Goal: Task Accomplishment & Management: Manage account settings

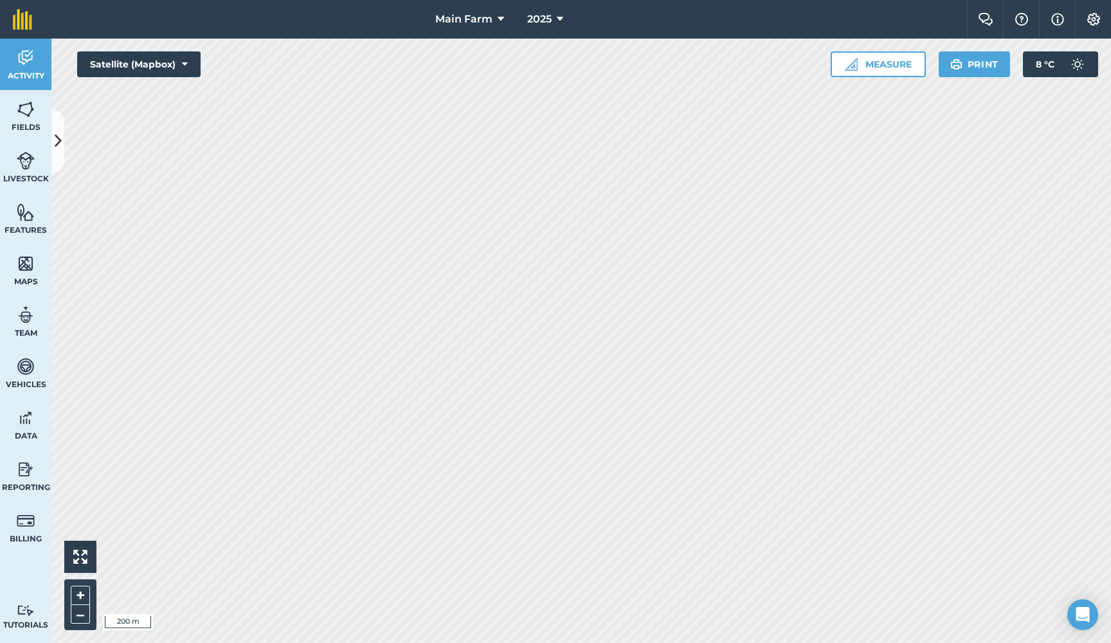
click at [57, 131] on icon at bounding box center [58, 141] width 7 height 23
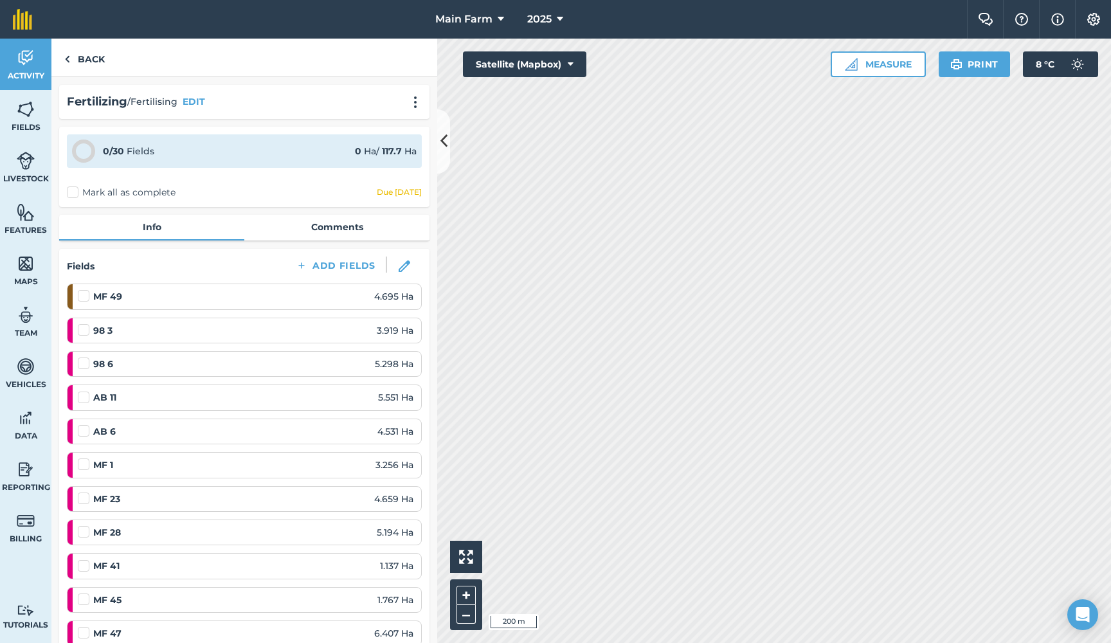
click at [22, 55] on img at bounding box center [26, 57] width 18 height 19
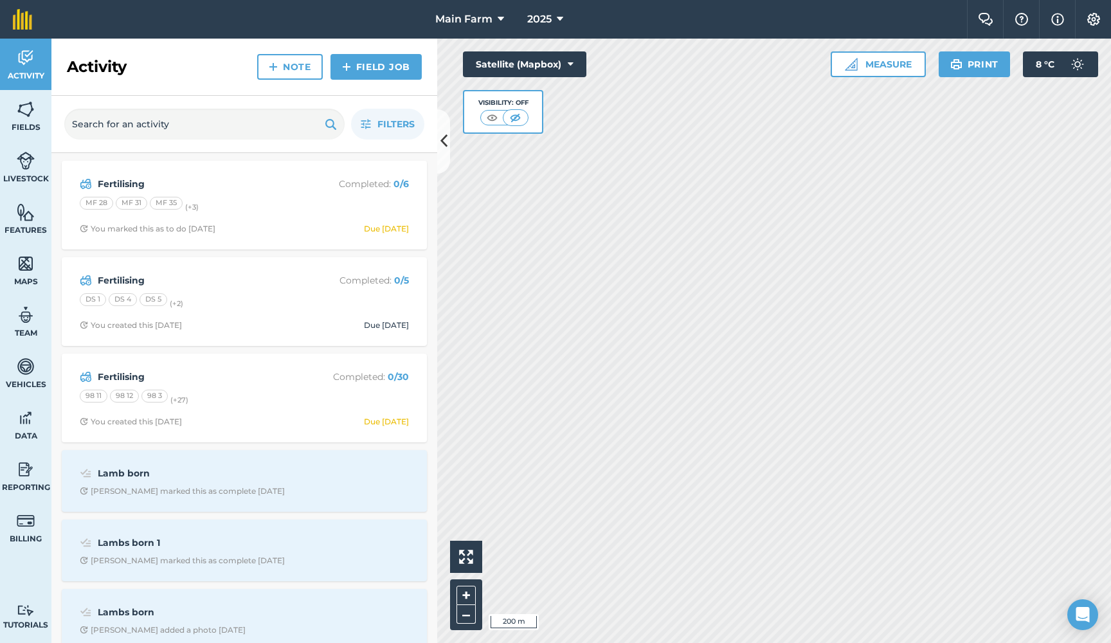
click at [136, 373] on strong "Fertilising" at bounding box center [200, 377] width 204 height 14
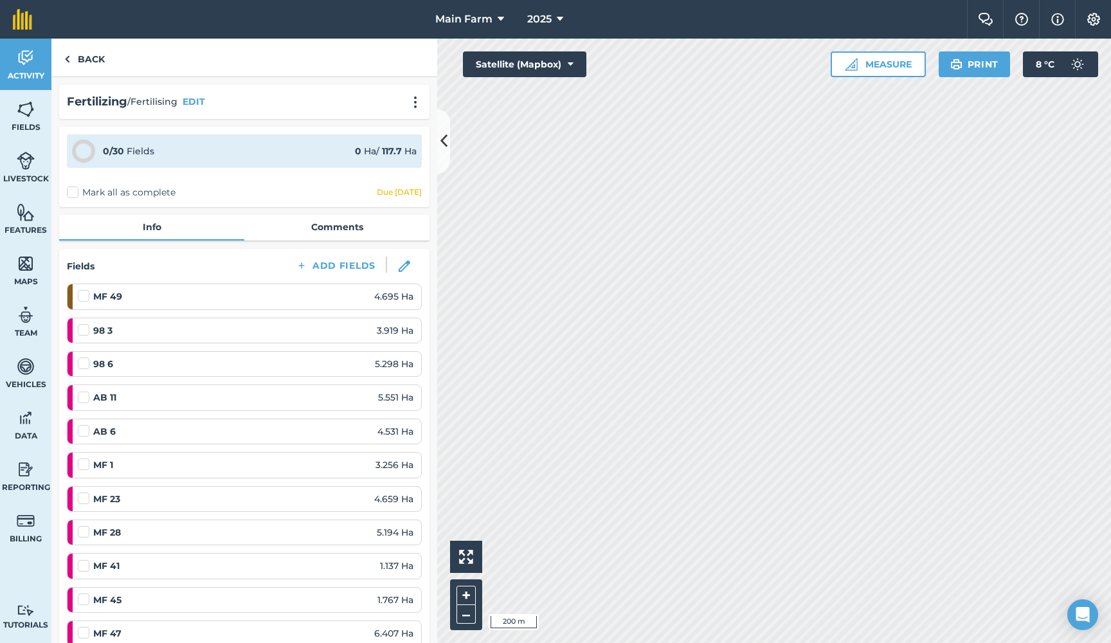
click at [24, 60] on img at bounding box center [26, 57] width 18 height 19
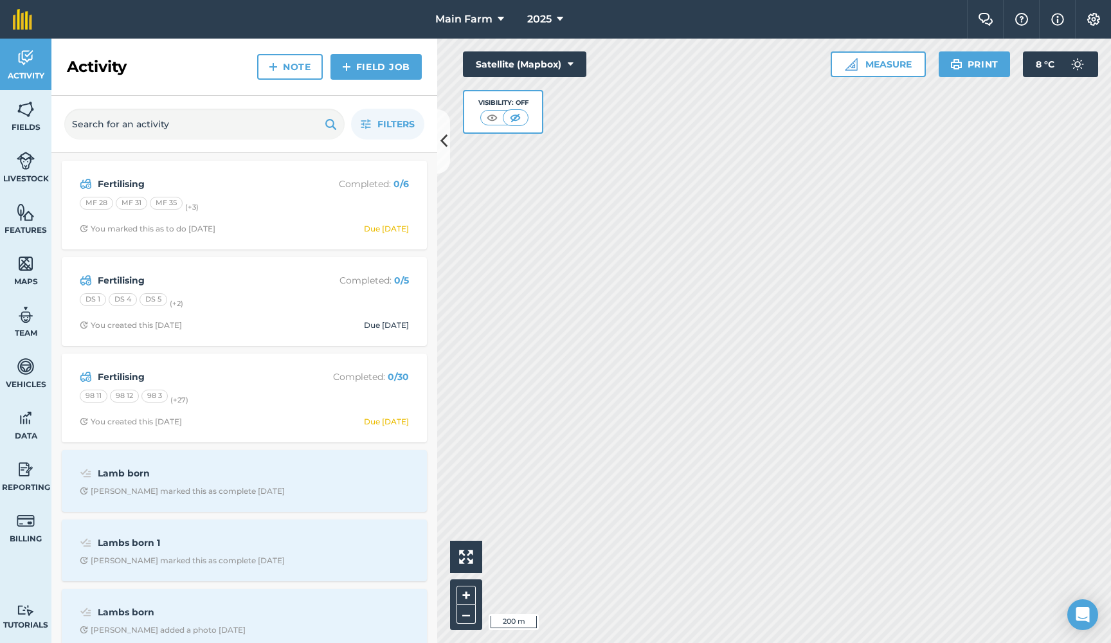
click at [134, 181] on strong "Fertilising" at bounding box center [200, 184] width 204 height 14
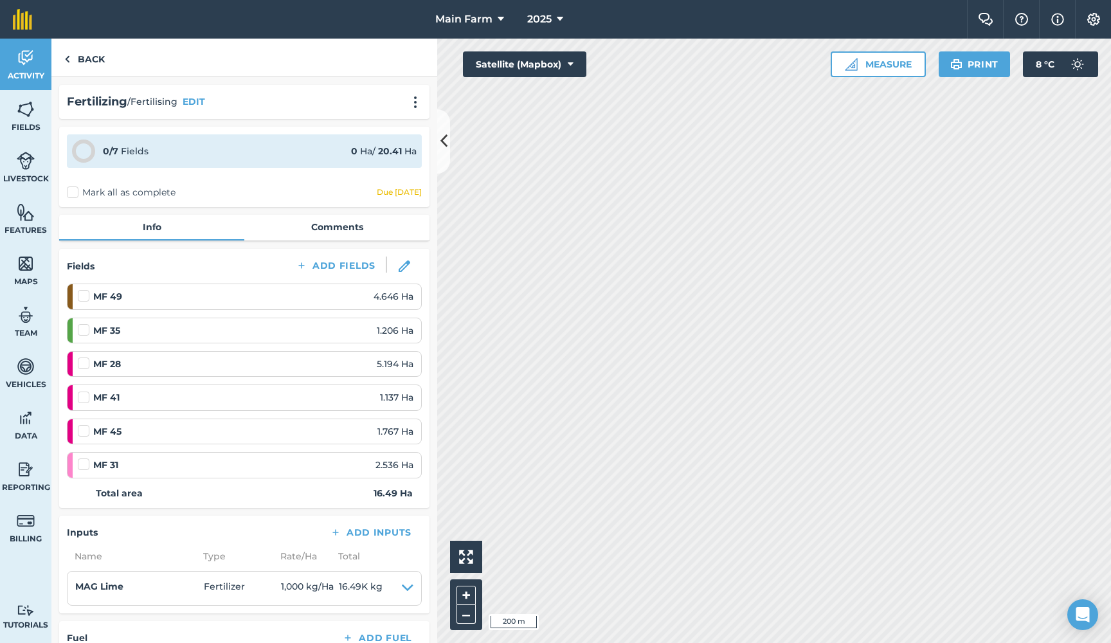
click at [22, 65] on img at bounding box center [26, 57] width 18 height 19
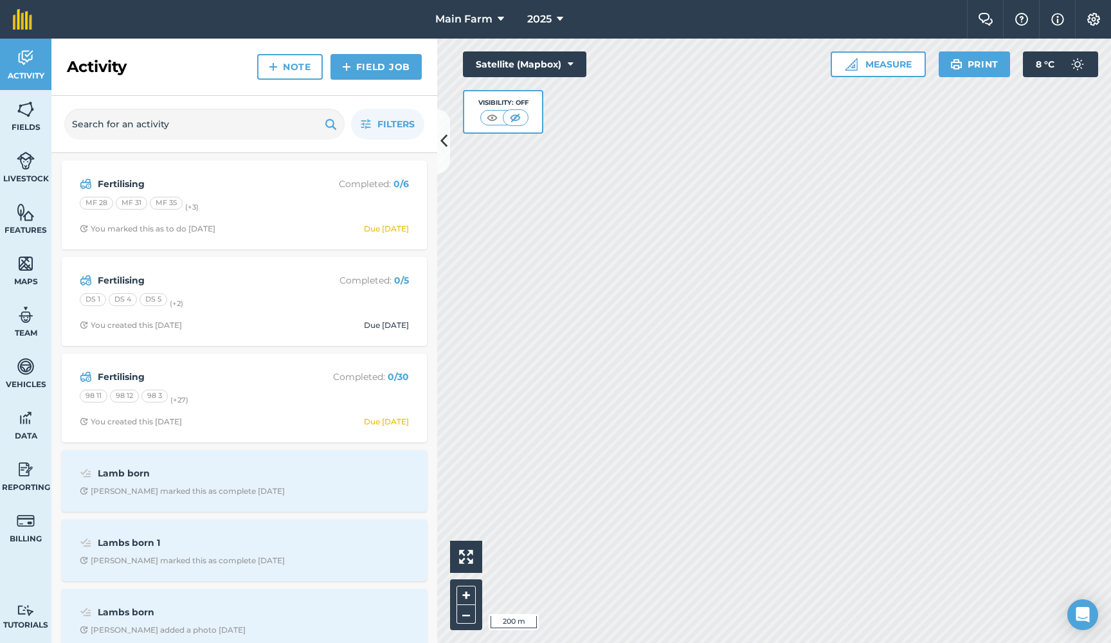
click at [127, 372] on strong "Fertilising" at bounding box center [200, 377] width 204 height 14
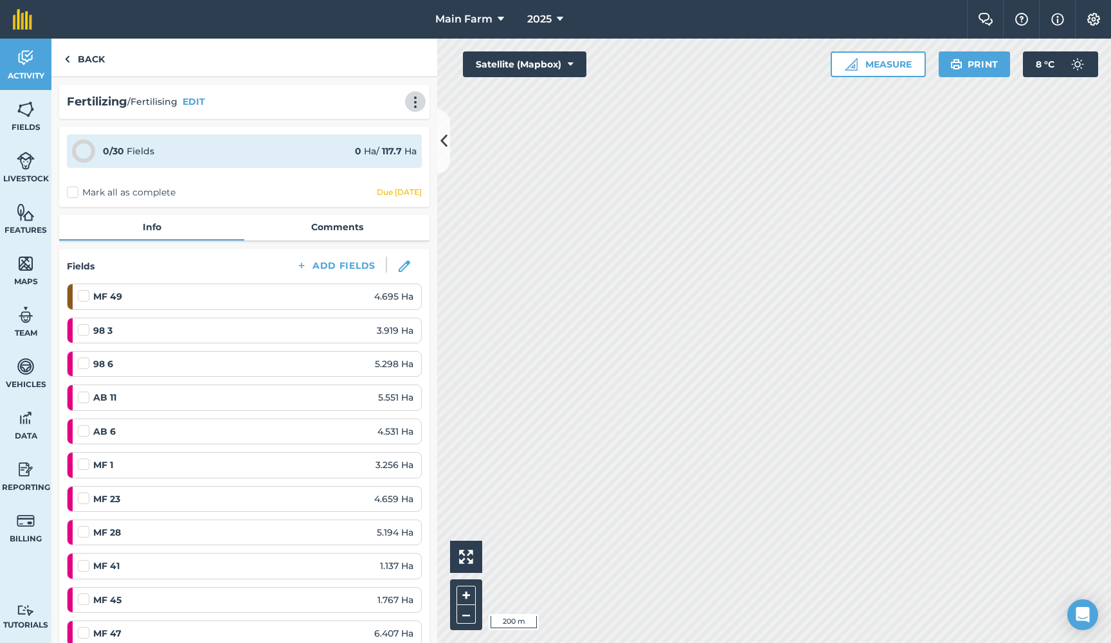
click at [415, 99] on img at bounding box center [415, 102] width 15 height 13
click at [374, 125] on link "Print" at bounding box center [388, 130] width 82 height 26
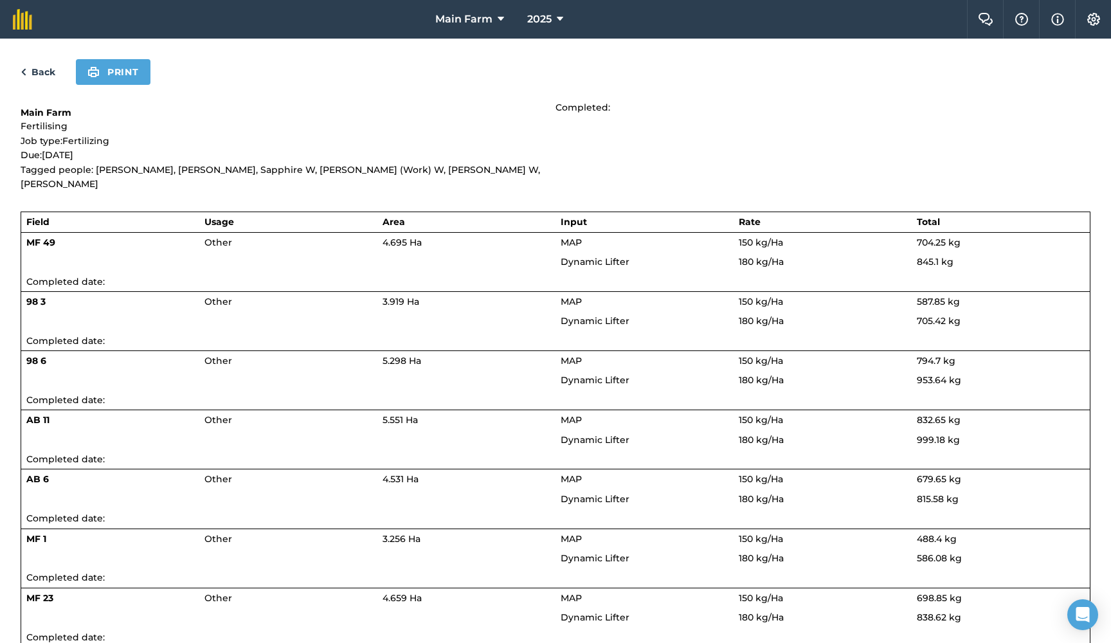
click at [134, 80] on button "Print" at bounding box center [113, 72] width 75 height 26
click at [33, 70] on link "Back" at bounding box center [38, 71] width 35 height 15
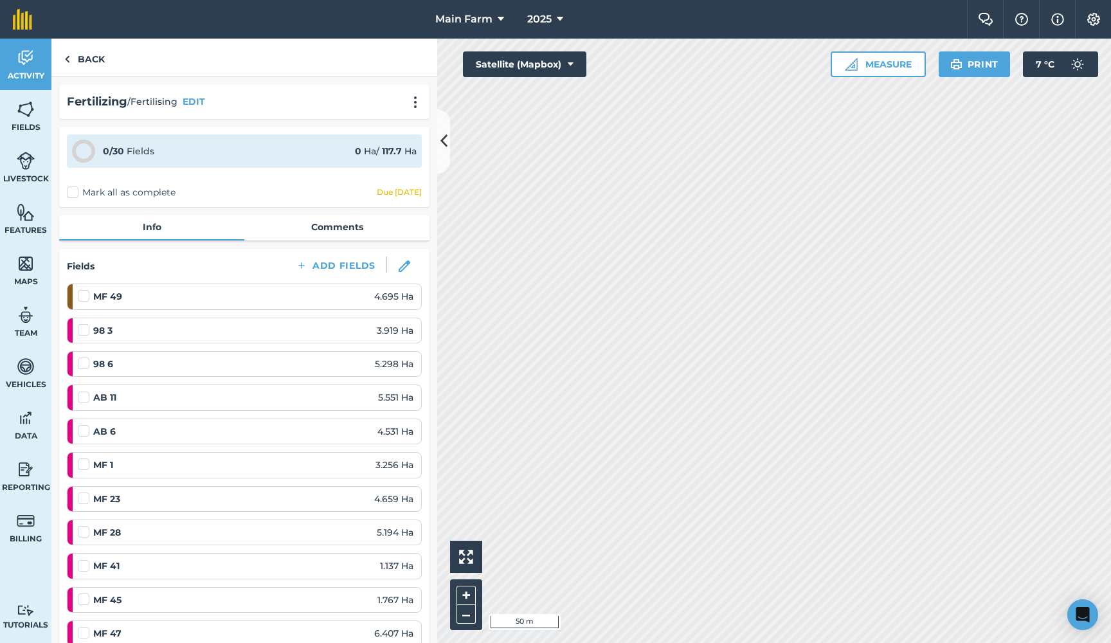
click at [35, 66] on link "Activity" at bounding box center [25, 64] width 51 height 51
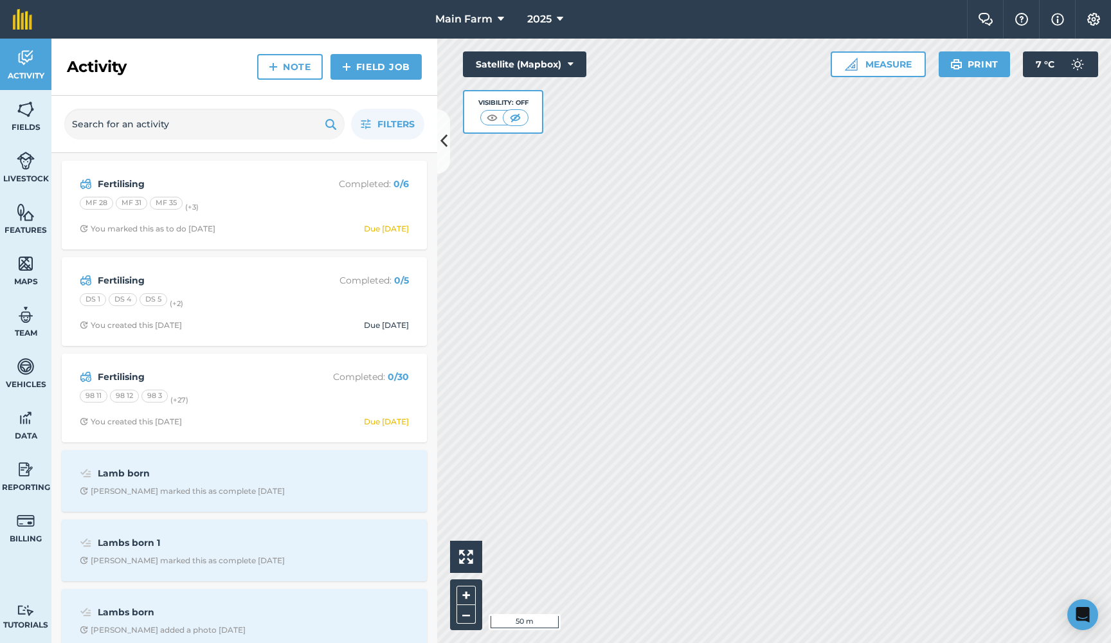
click at [117, 182] on strong "Fertilising" at bounding box center [200, 184] width 204 height 14
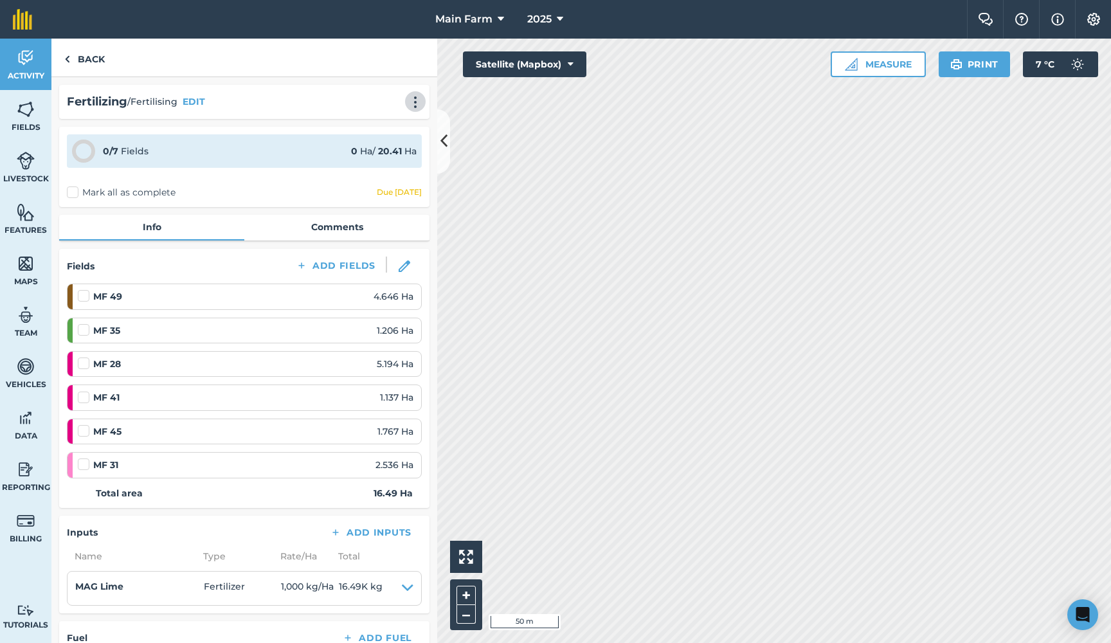
click at [413, 104] on img at bounding box center [415, 102] width 15 height 13
click at [383, 127] on link "Print" at bounding box center [388, 130] width 82 height 26
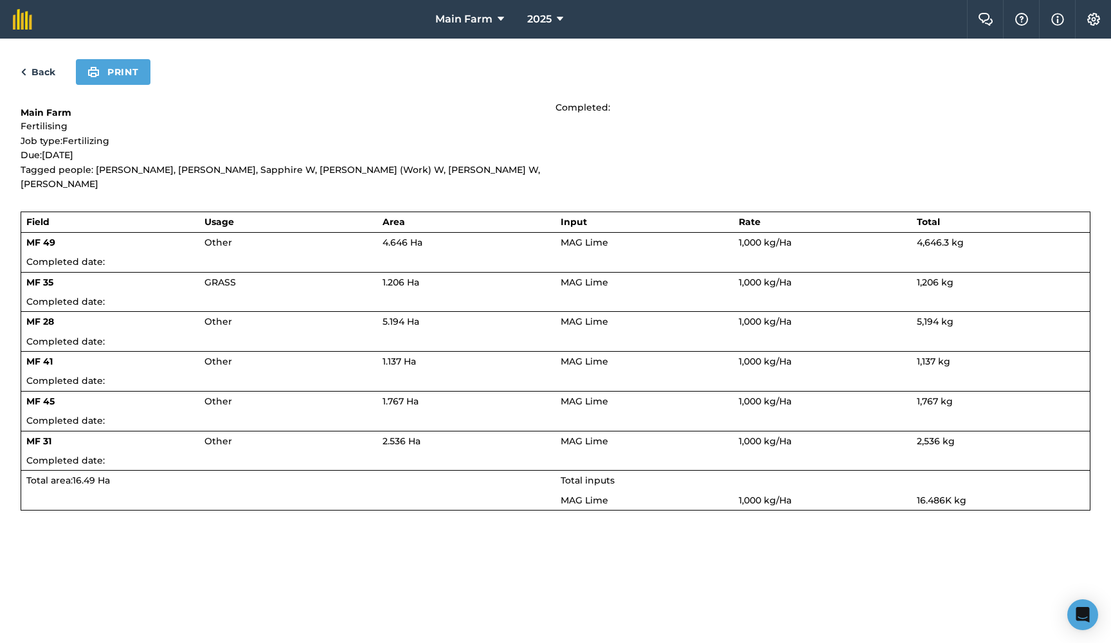
click at [124, 73] on button "Print" at bounding box center [113, 72] width 75 height 26
click at [39, 71] on link "Back" at bounding box center [38, 71] width 35 height 15
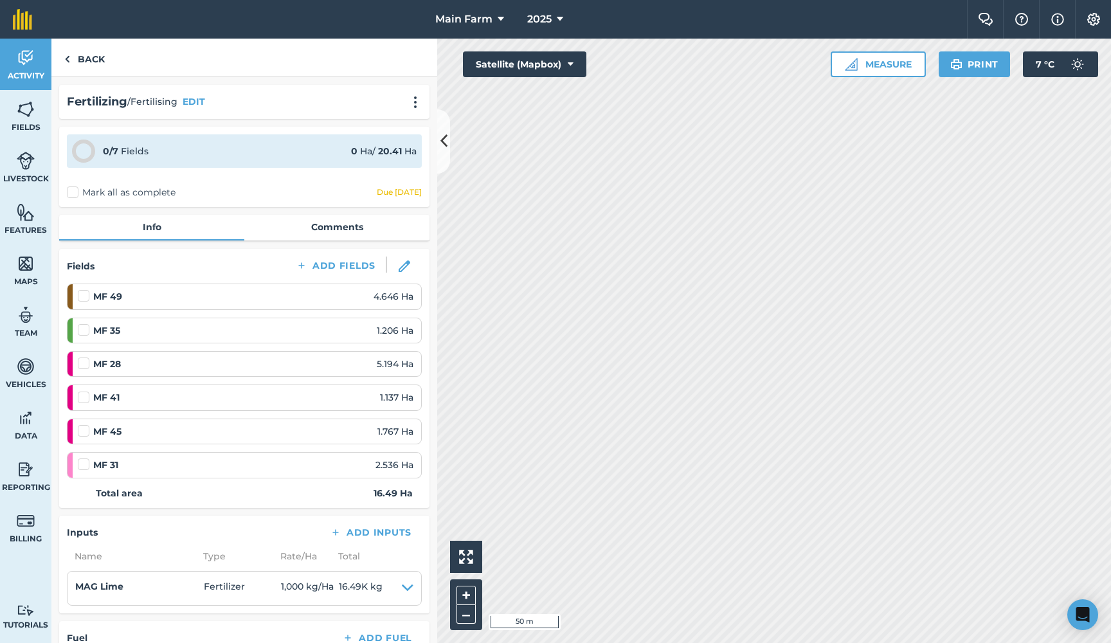
click at [27, 52] on img at bounding box center [26, 57] width 18 height 19
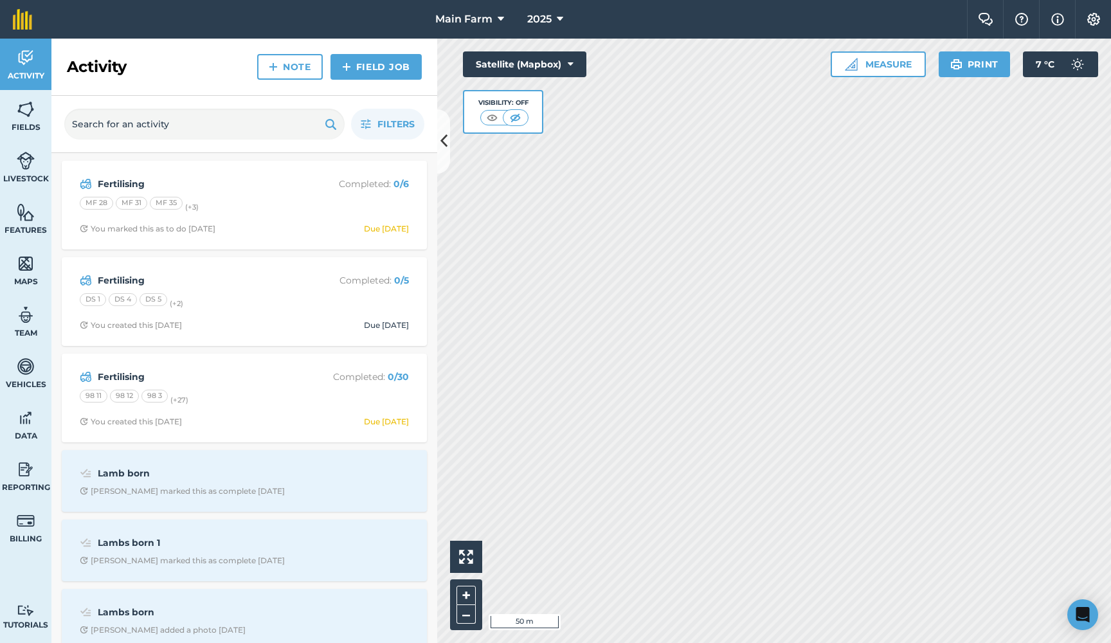
click at [124, 374] on strong "Fertilising" at bounding box center [200, 377] width 204 height 14
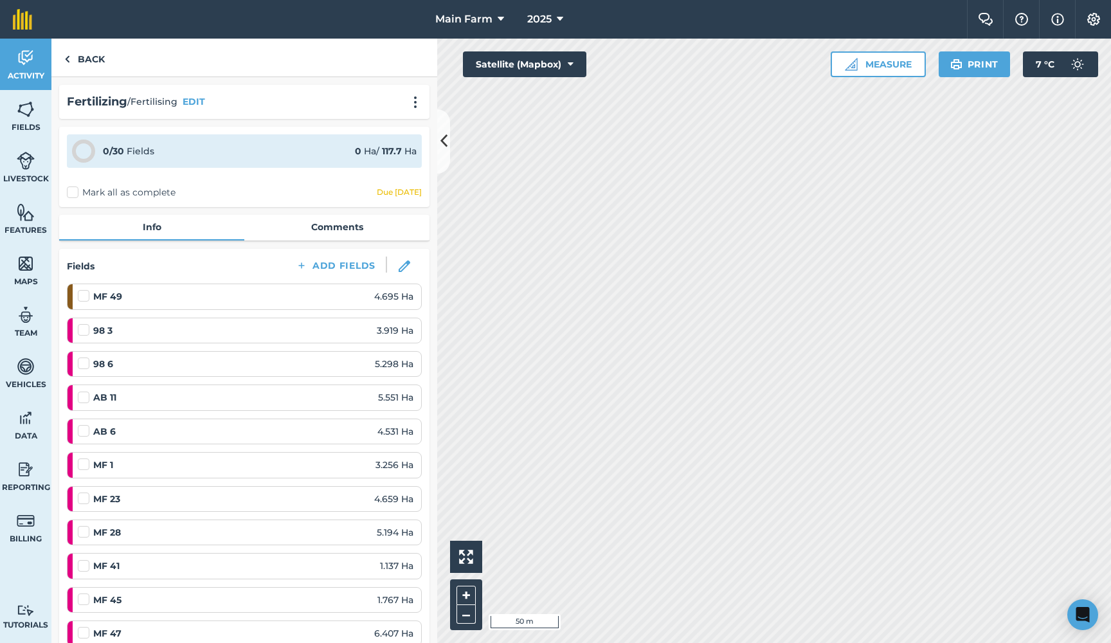
click at [1096, 14] on img at bounding box center [1093, 19] width 15 height 13
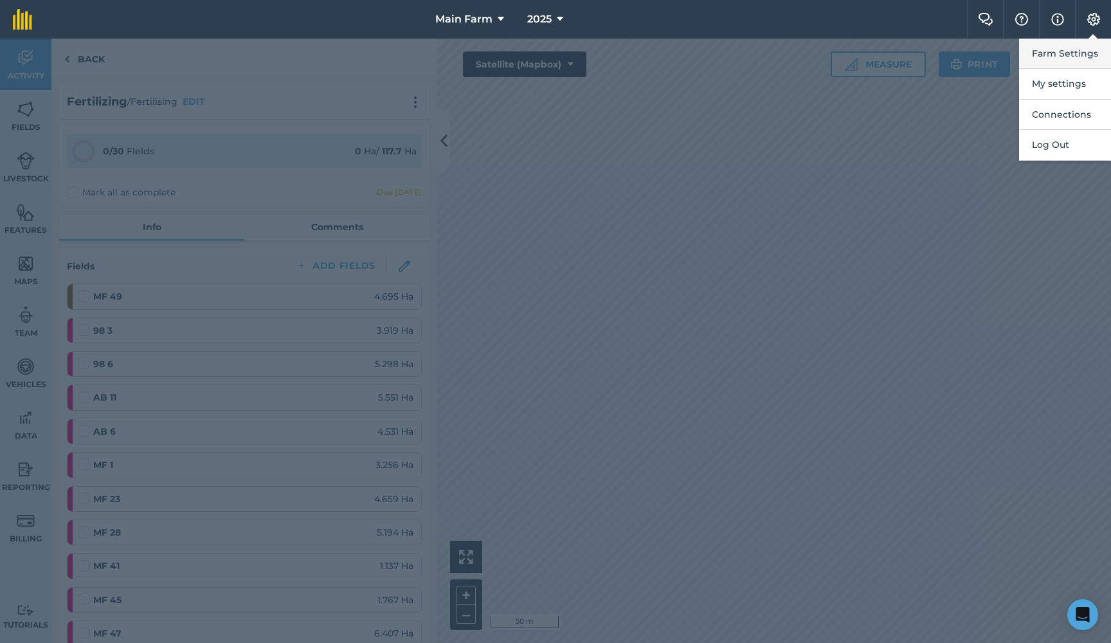
click at [1066, 51] on button "Farm Settings" at bounding box center [1065, 54] width 92 height 30
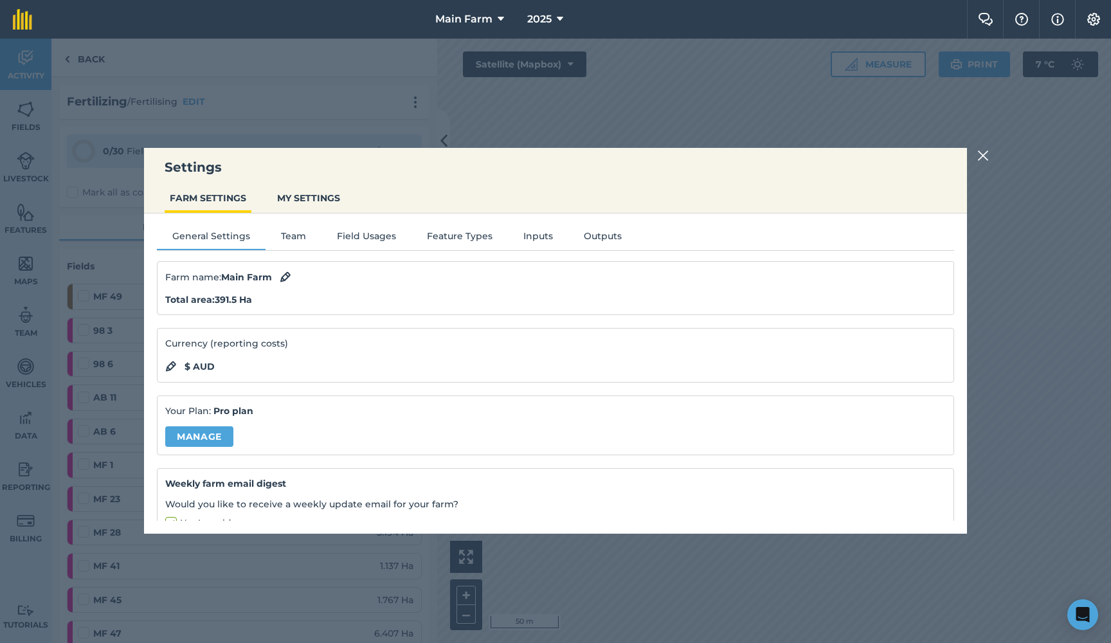
click at [458, 234] on button "Feature Types" at bounding box center [459, 238] width 96 height 19
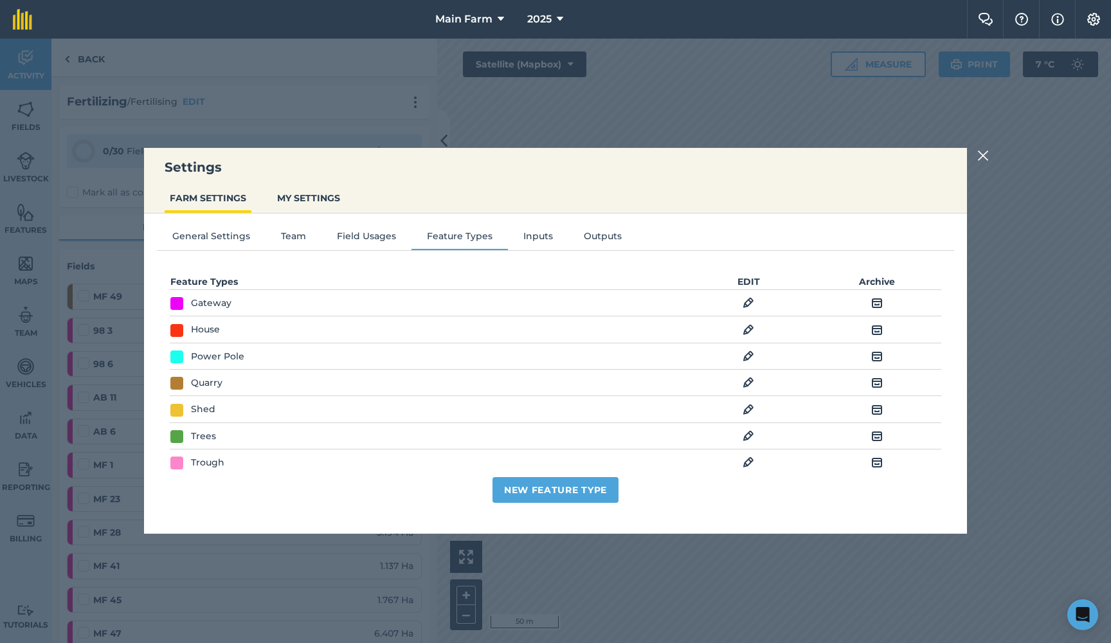
click at [343, 234] on button "Field Usages" at bounding box center [366, 238] width 90 height 19
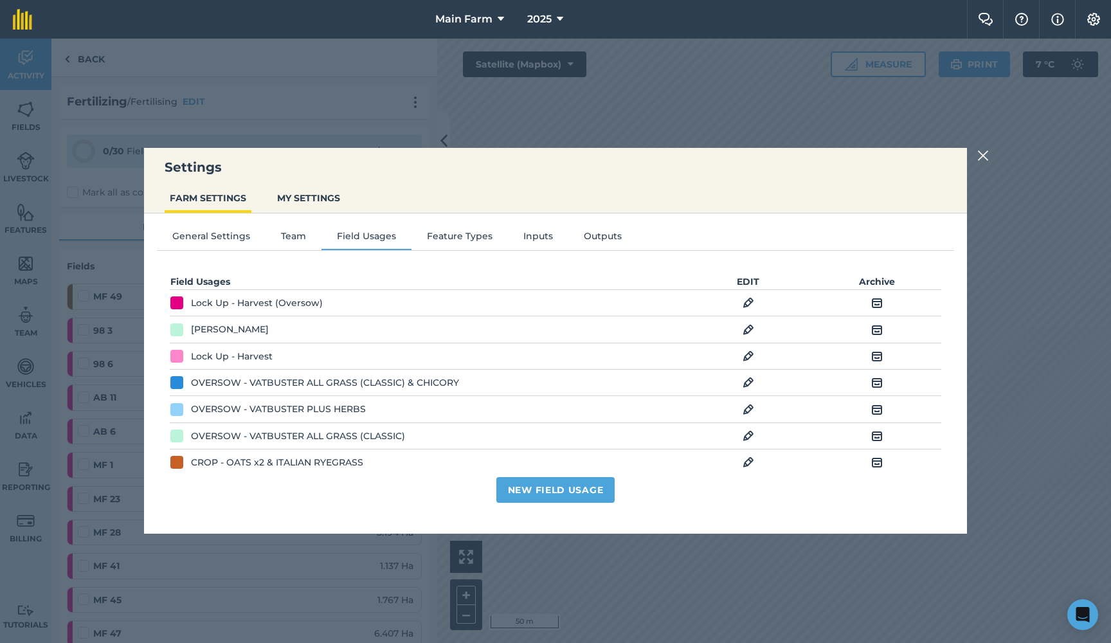
click at [443, 235] on button "Feature Types" at bounding box center [459, 238] width 96 height 19
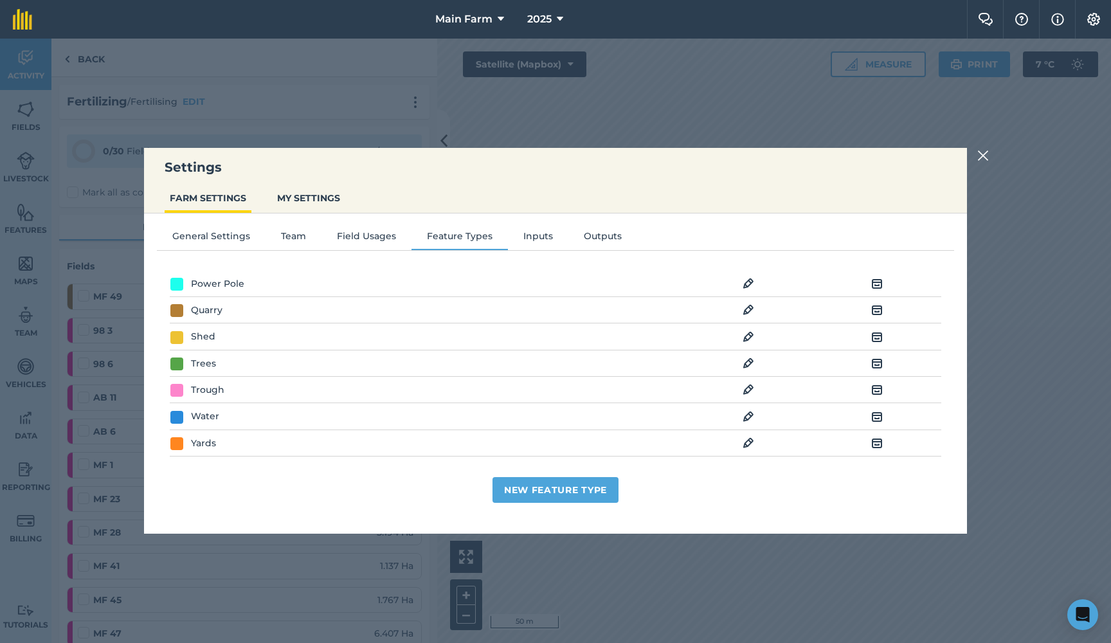
scroll to position [72, 0]
click at [533, 238] on button "Inputs" at bounding box center [538, 238] width 60 height 19
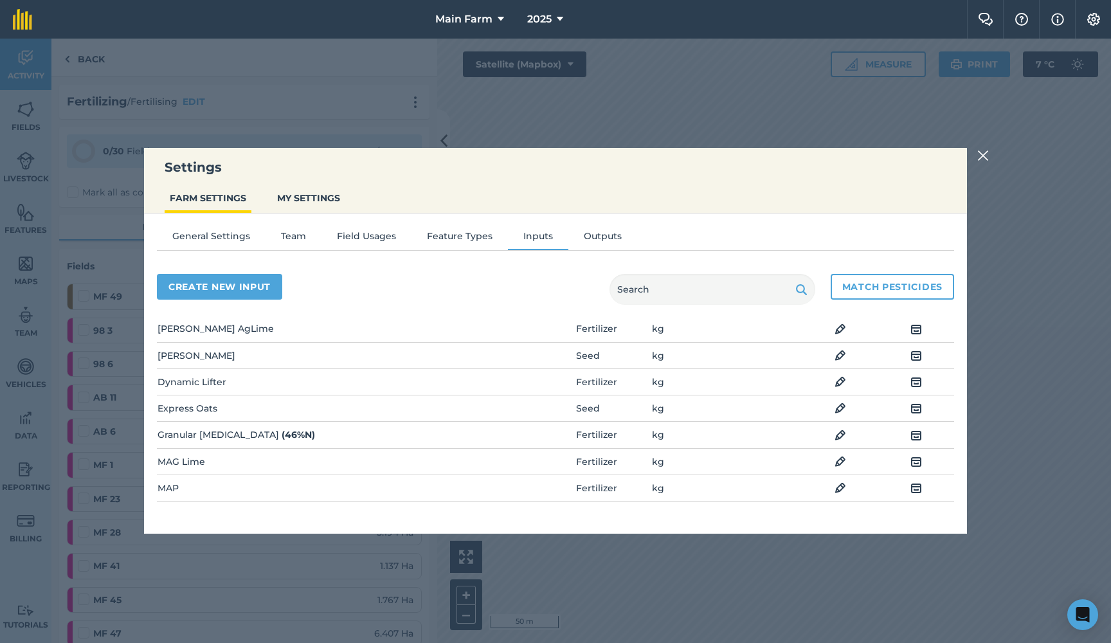
scroll to position [89, 0]
click at [840, 383] on img at bounding box center [840, 383] width 12 height 15
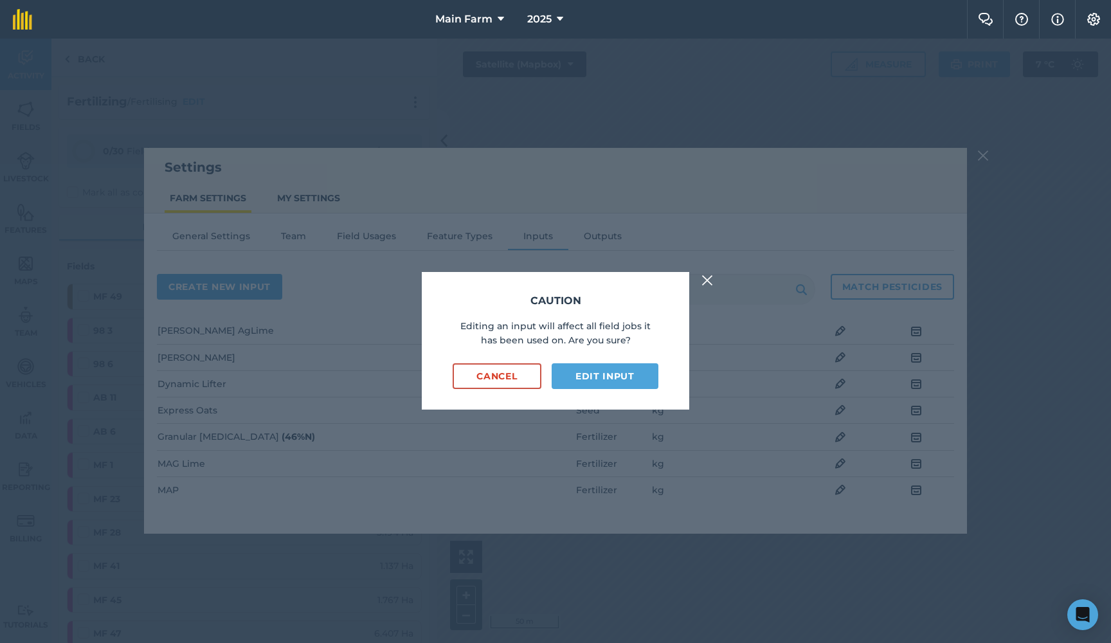
click at [606, 374] on button "Edit input" at bounding box center [605, 376] width 107 height 26
select select "KILOGRAMS"
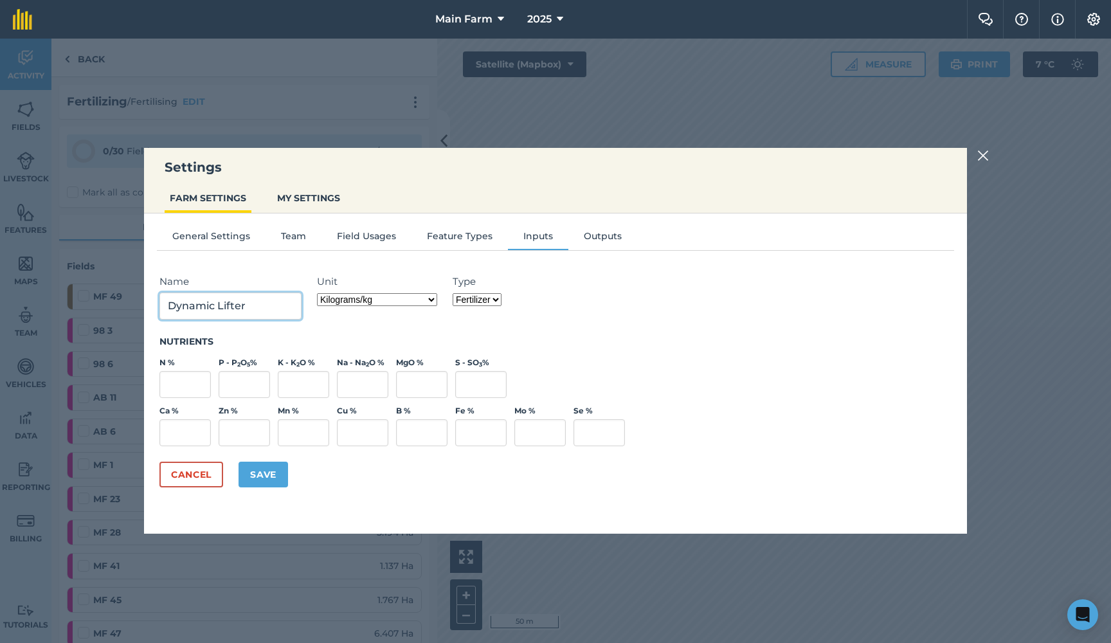
click at [170, 304] on input "Dynamic Lifter" at bounding box center [230, 306] width 142 height 27
type input "Bounce Back (Dynamic Lifter)"
click at [266, 475] on button "Save" at bounding box center [264, 475] width 50 height 26
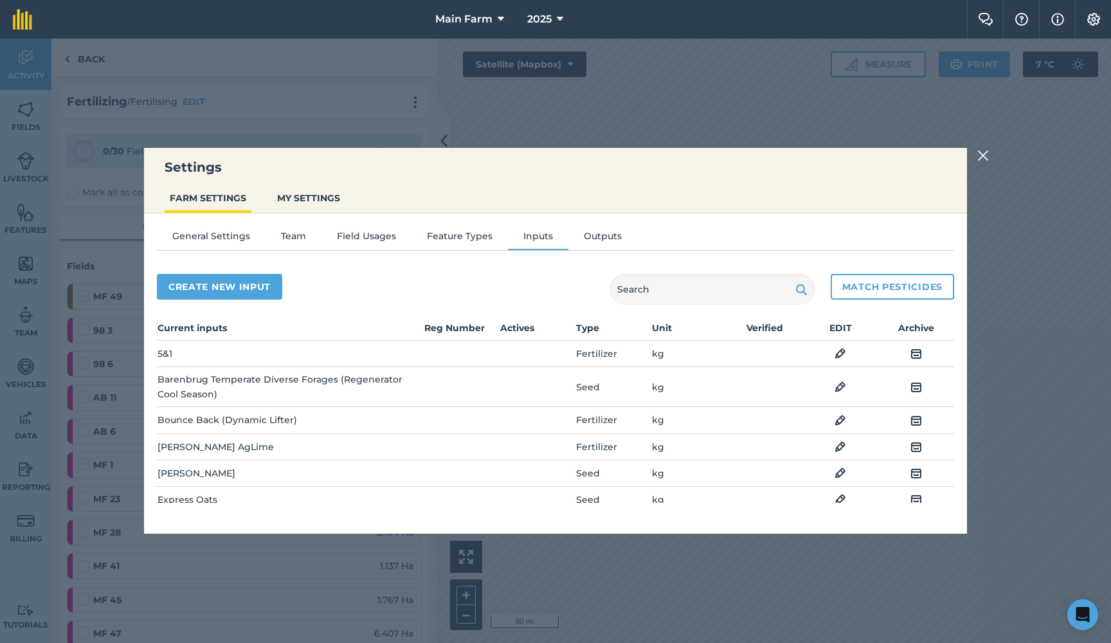
click at [980, 159] on img at bounding box center [983, 155] width 12 height 15
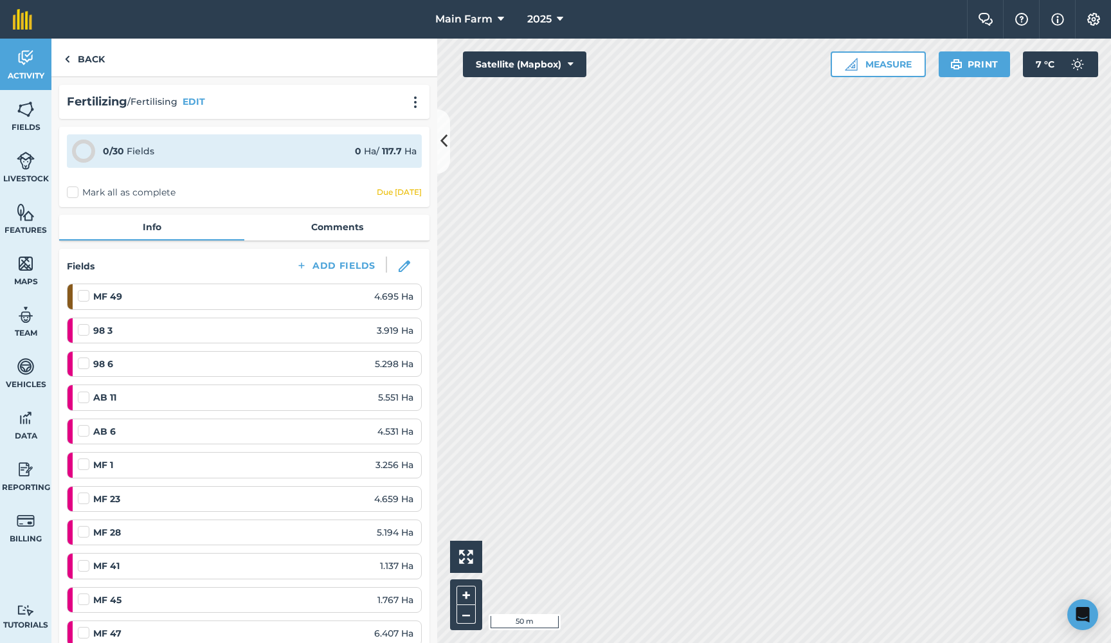
scroll to position [0, 0]
click at [38, 69] on link "Activity" at bounding box center [25, 64] width 51 height 51
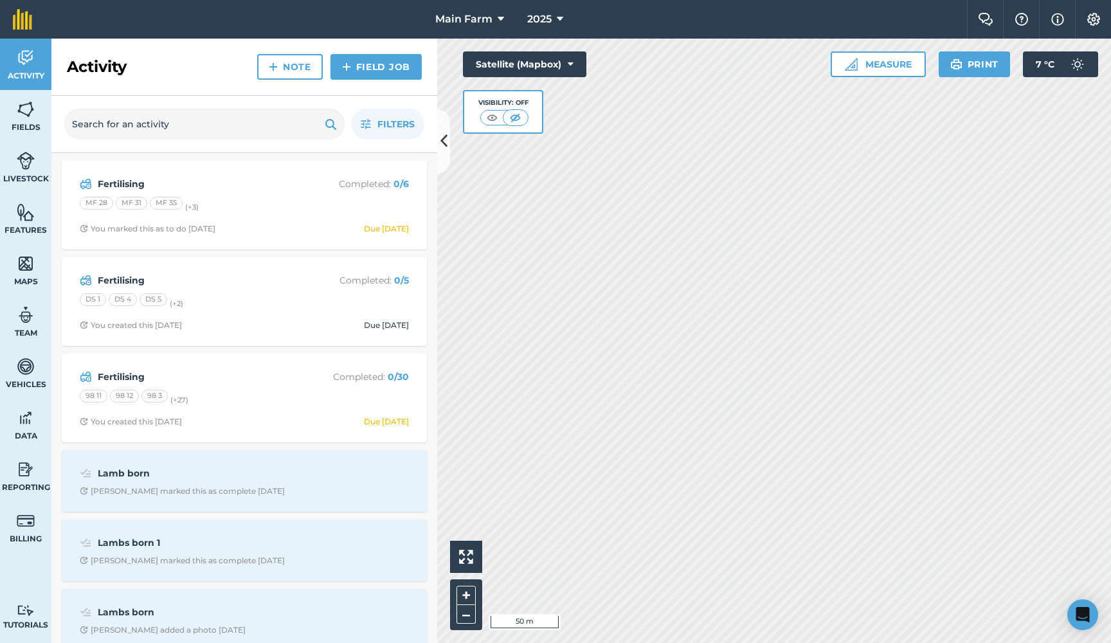
click at [120, 373] on strong "Fertilising" at bounding box center [200, 377] width 204 height 14
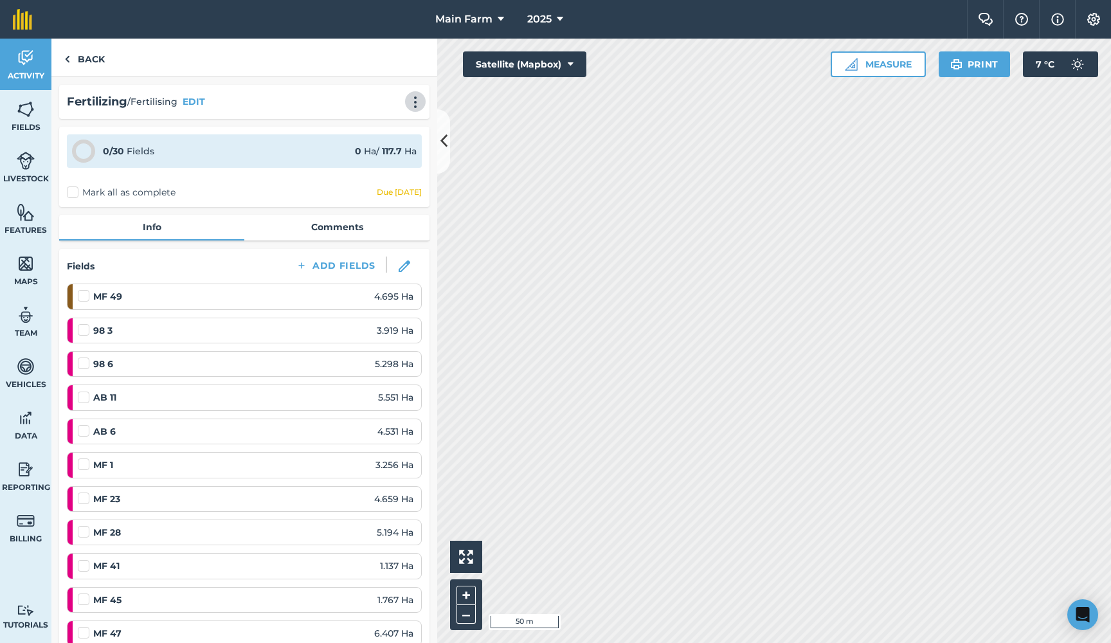
click at [413, 104] on img at bounding box center [415, 102] width 15 height 13
click at [371, 133] on link "Print" at bounding box center [388, 130] width 82 height 26
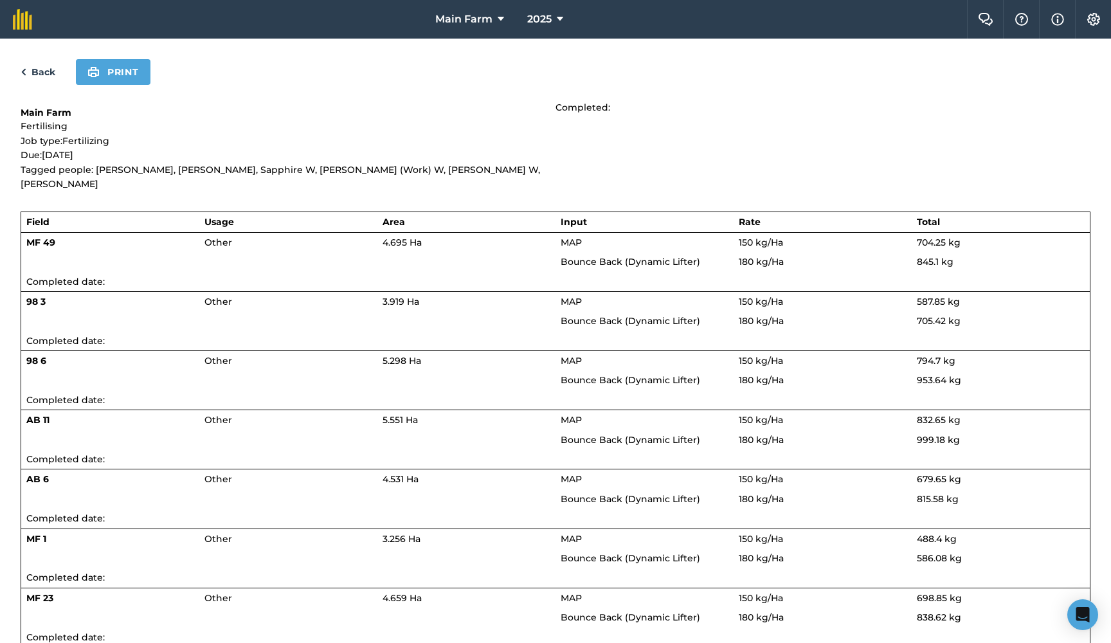
click at [127, 73] on button "Print" at bounding box center [113, 72] width 75 height 26
click at [93, 71] on img at bounding box center [93, 71] width 12 height 15
click at [35, 69] on link "Back" at bounding box center [38, 71] width 35 height 15
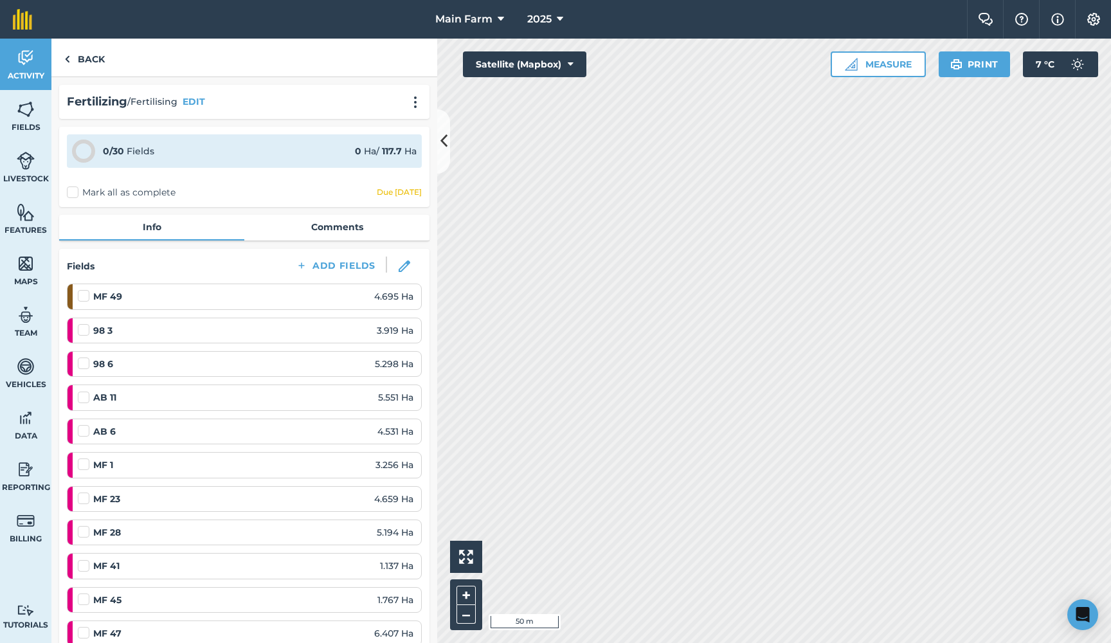
click at [40, 71] on span "Activity" at bounding box center [25, 76] width 51 height 10
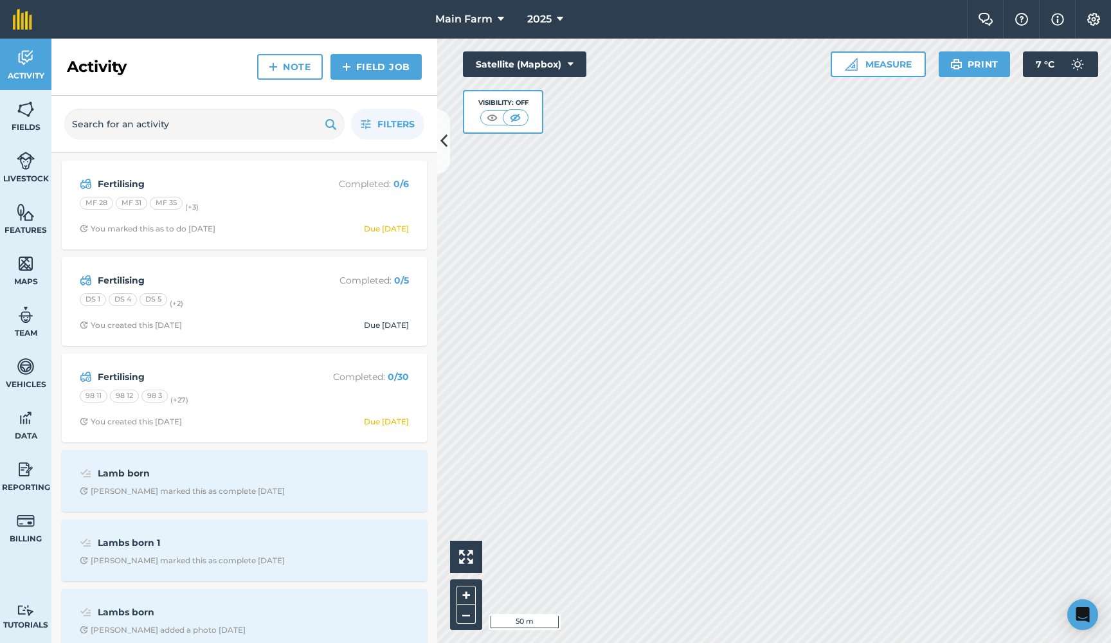
click at [131, 183] on strong "Fertilising" at bounding box center [200, 184] width 204 height 14
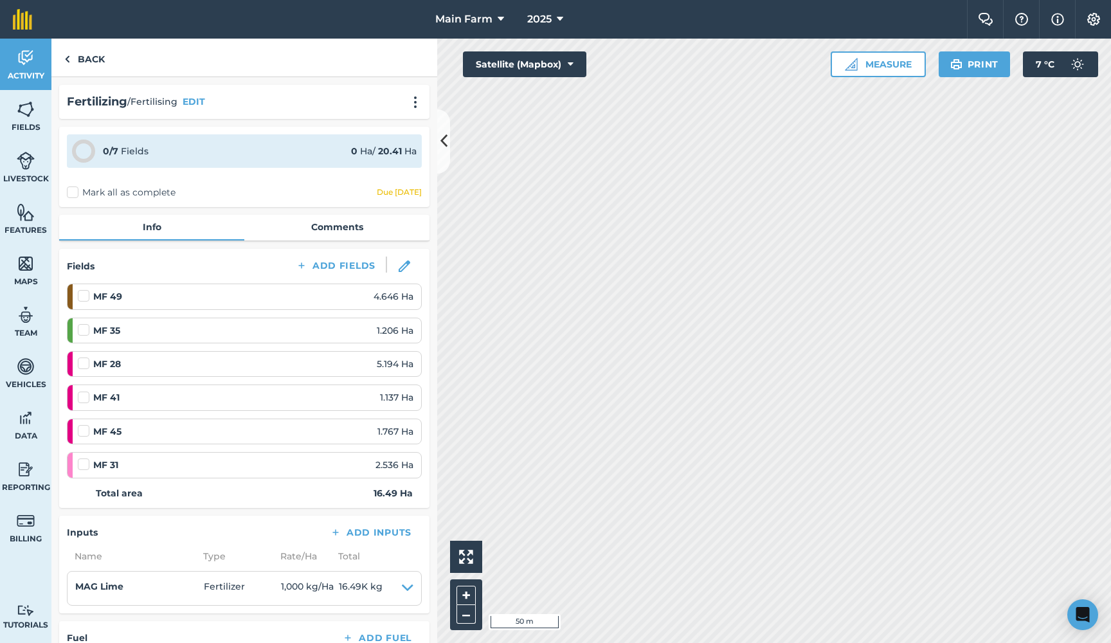
click at [441, 145] on icon at bounding box center [443, 141] width 7 height 23
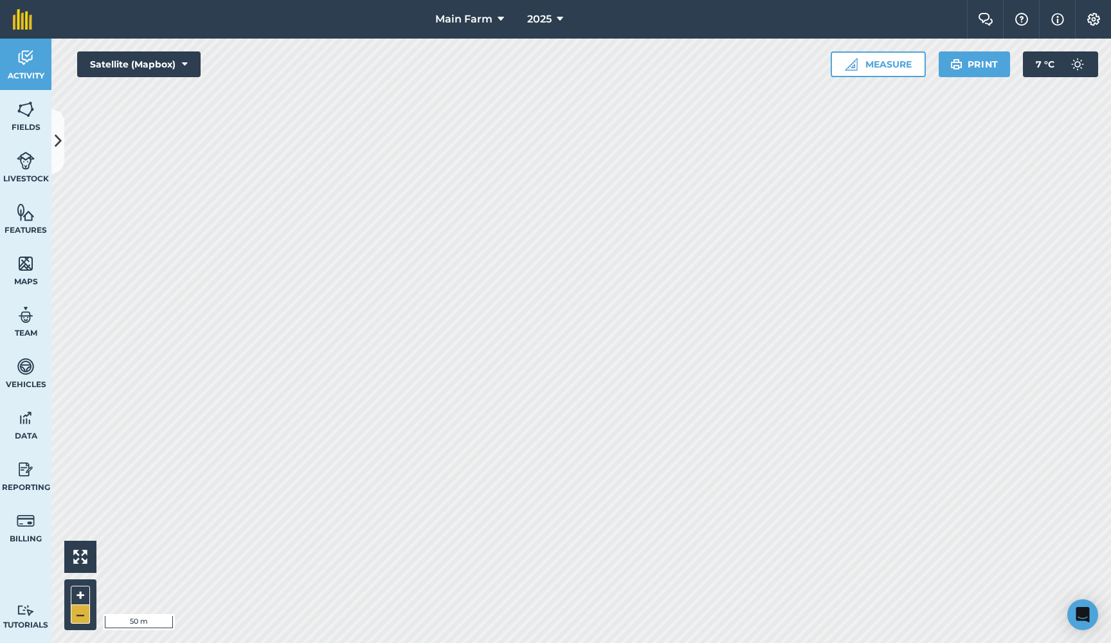
click at [82, 616] on button "–" at bounding box center [80, 614] width 19 height 19
click at [82, 593] on button "+" at bounding box center [80, 595] width 19 height 19
click at [57, 137] on icon at bounding box center [58, 141] width 7 height 23
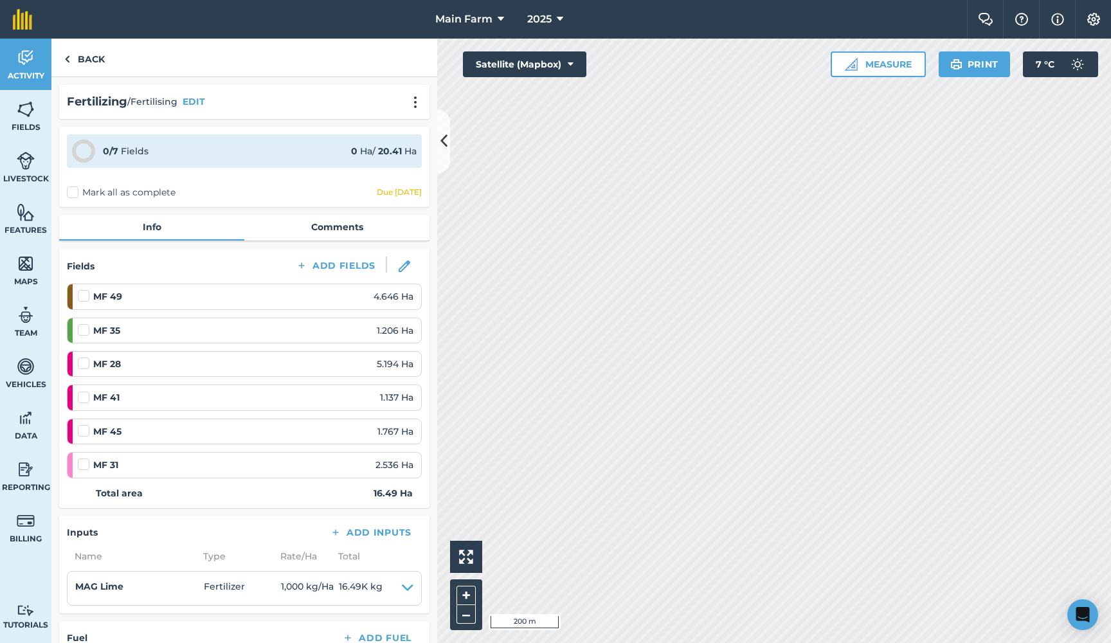
click at [445, 134] on icon at bounding box center [443, 141] width 7 height 23
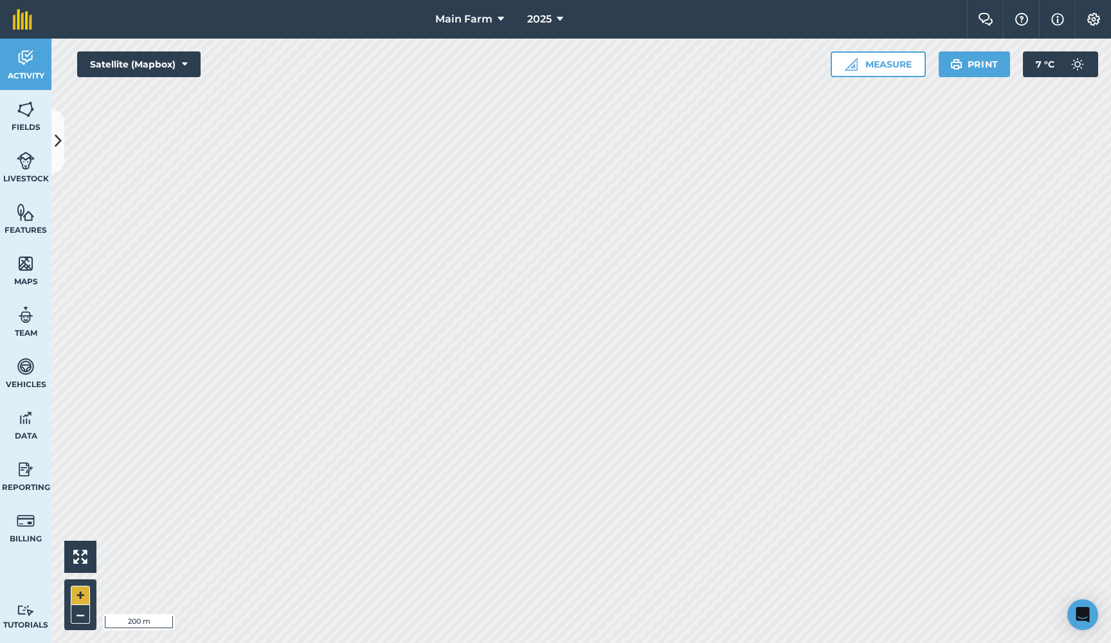
click at [87, 593] on button "+" at bounding box center [80, 595] width 19 height 19
click at [80, 617] on button "–" at bounding box center [80, 614] width 19 height 19
click at [179, 61] on button "Satellite (Mapbox)" at bounding box center [138, 64] width 123 height 26
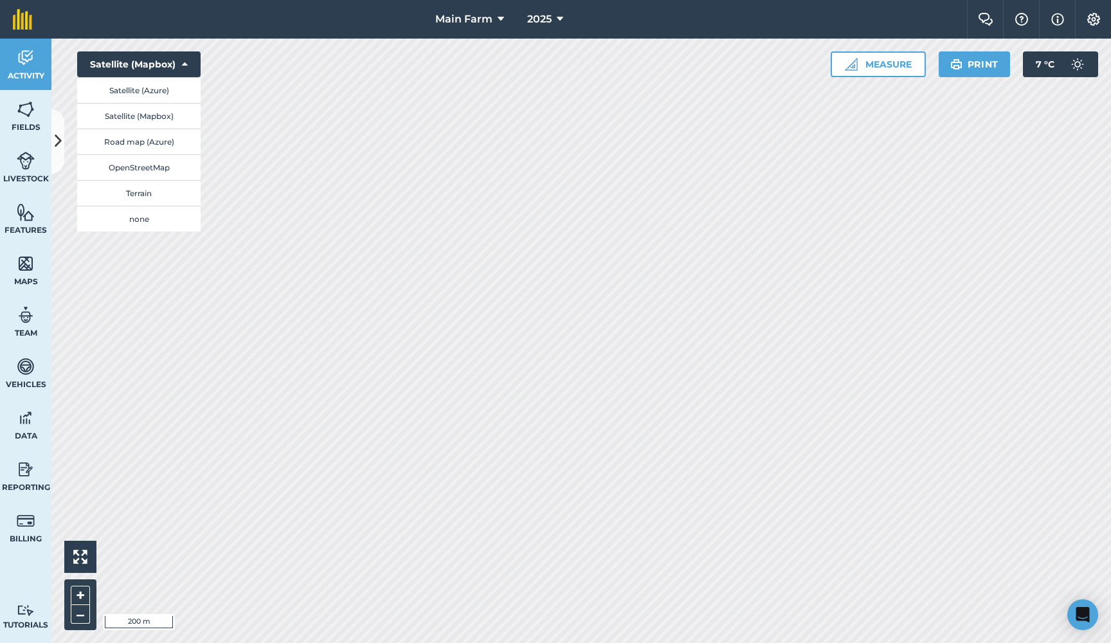
click at [158, 90] on button "Satellite (Azure)" at bounding box center [138, 90] width 123 height 26
